Goal: Task Accomplishment & Management: Complete application form

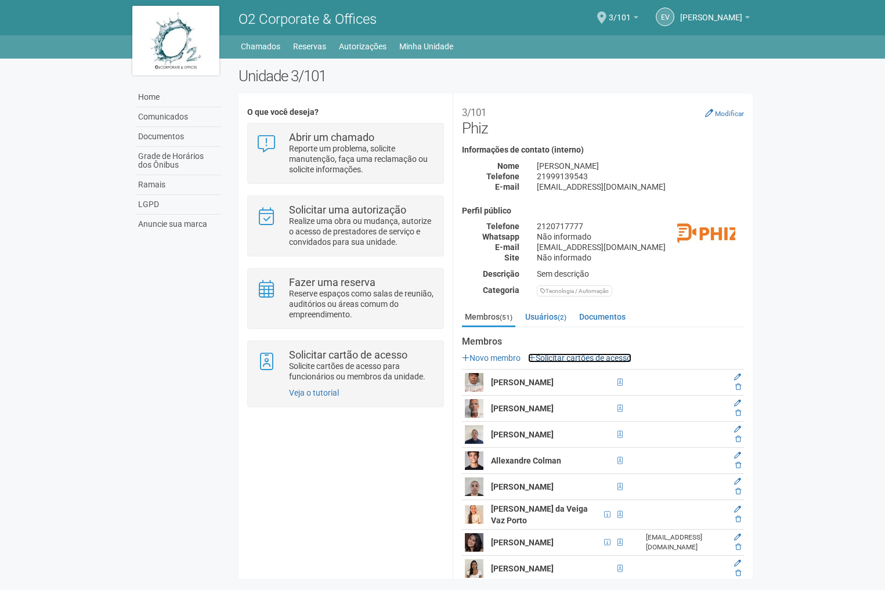
click at [556, 357] on link "Solicitar cartões de acesso" at bounding box center [579, 357] width 103 height 9
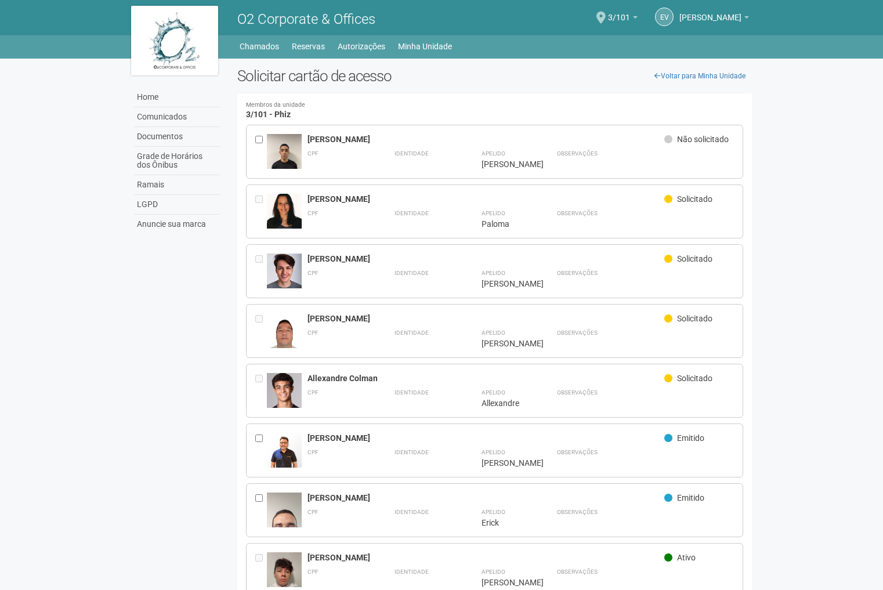
click at [258, 135] on div at bounding box center [261, 151] width 12 height 35
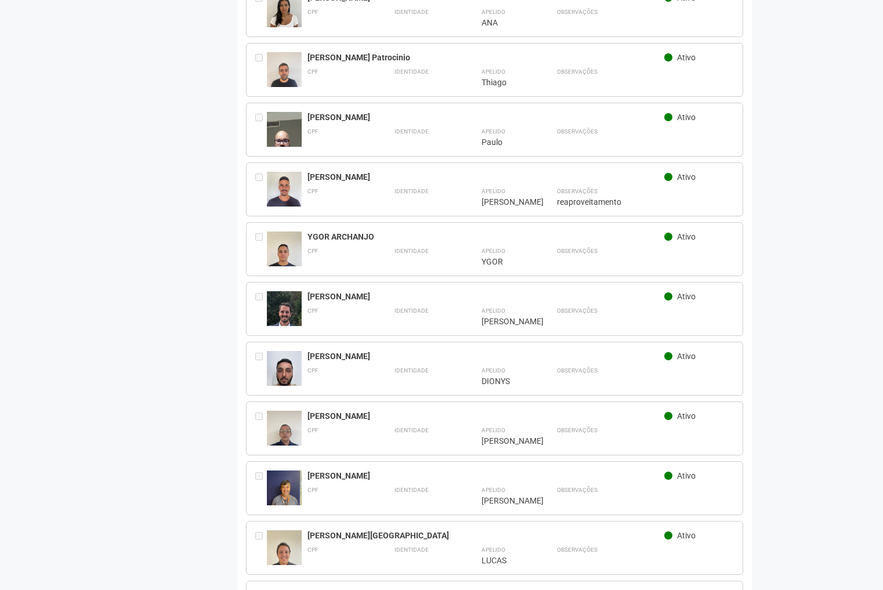
scroll to position [2711, 0]
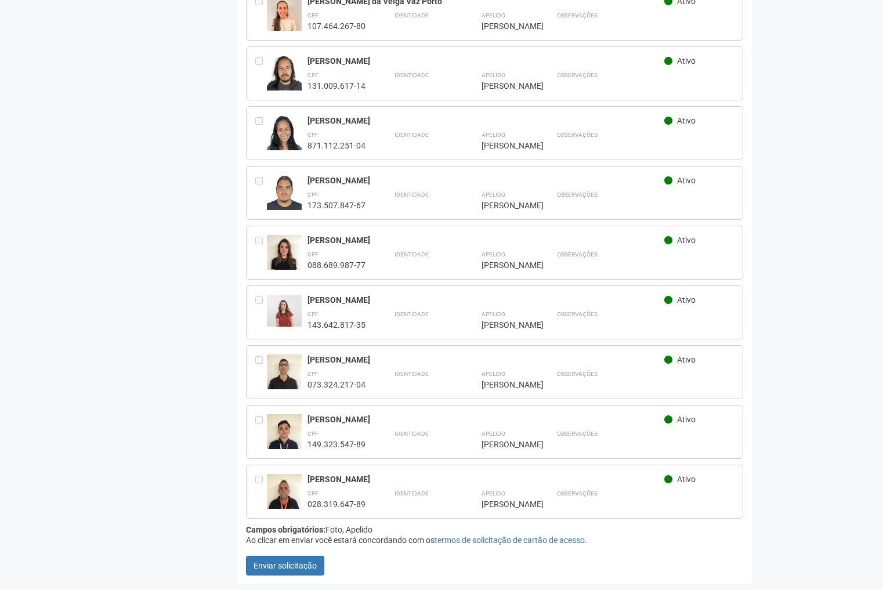
click at [302, 571] on button "Enviar solicitação" at bounding box center [285, 566] width 78 height 20
click at [321, 575] on button "Enviar solicitação" at bounding box center [285, 566] width 78 height 20
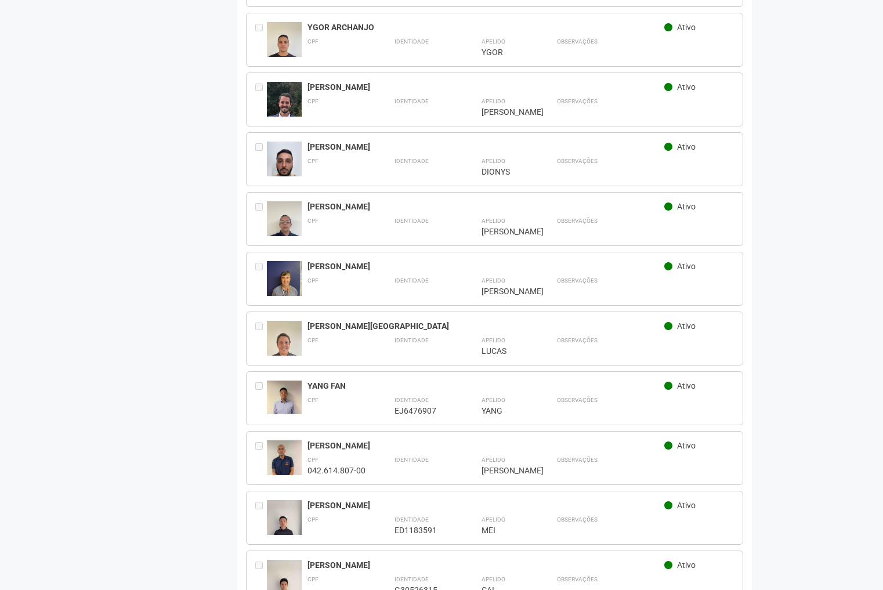
scroll to position [2718, 0]
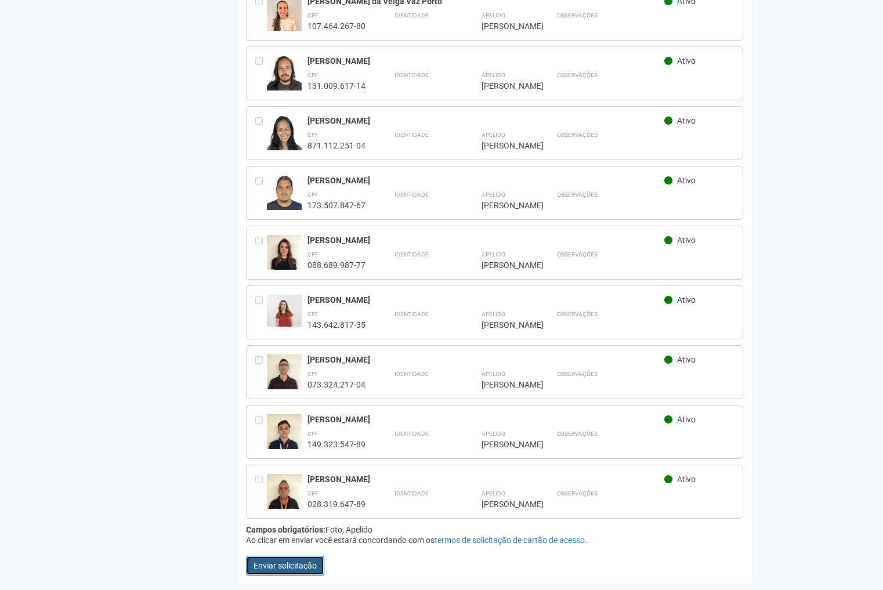
click at [306, 574] on button "Enviar solicitação" at bounding box center [285, 566] width 78 height 20
